Goal: Go to known website: Access a specific website the user already knows

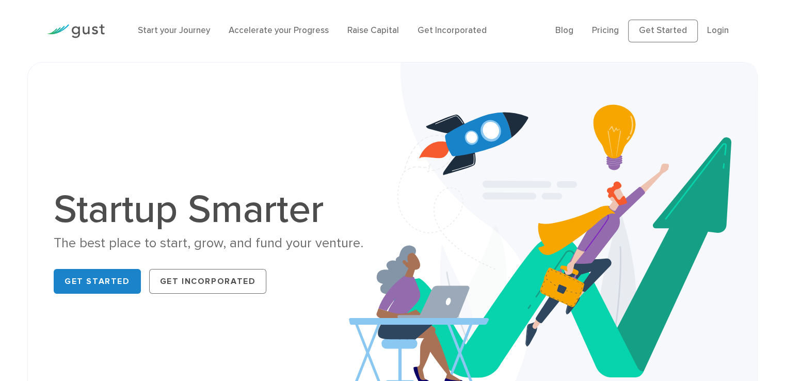
click at [718, 29] on link "Login" at bounding box center [718, 30] width 22 height 10
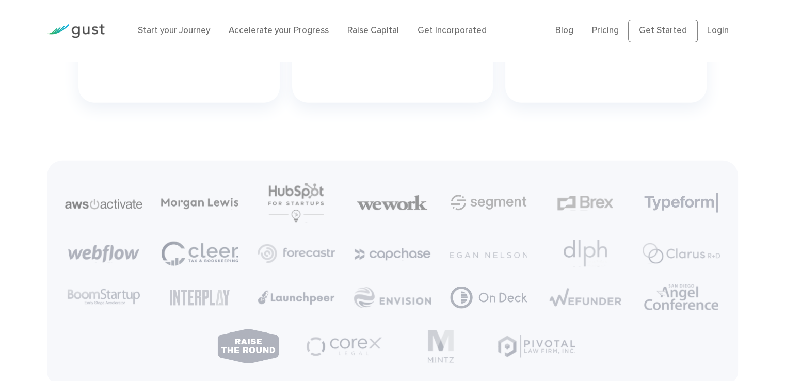
scroll to position [2425, 0]
